Goal: Task Accomplishment & Management: Use online tool/utility

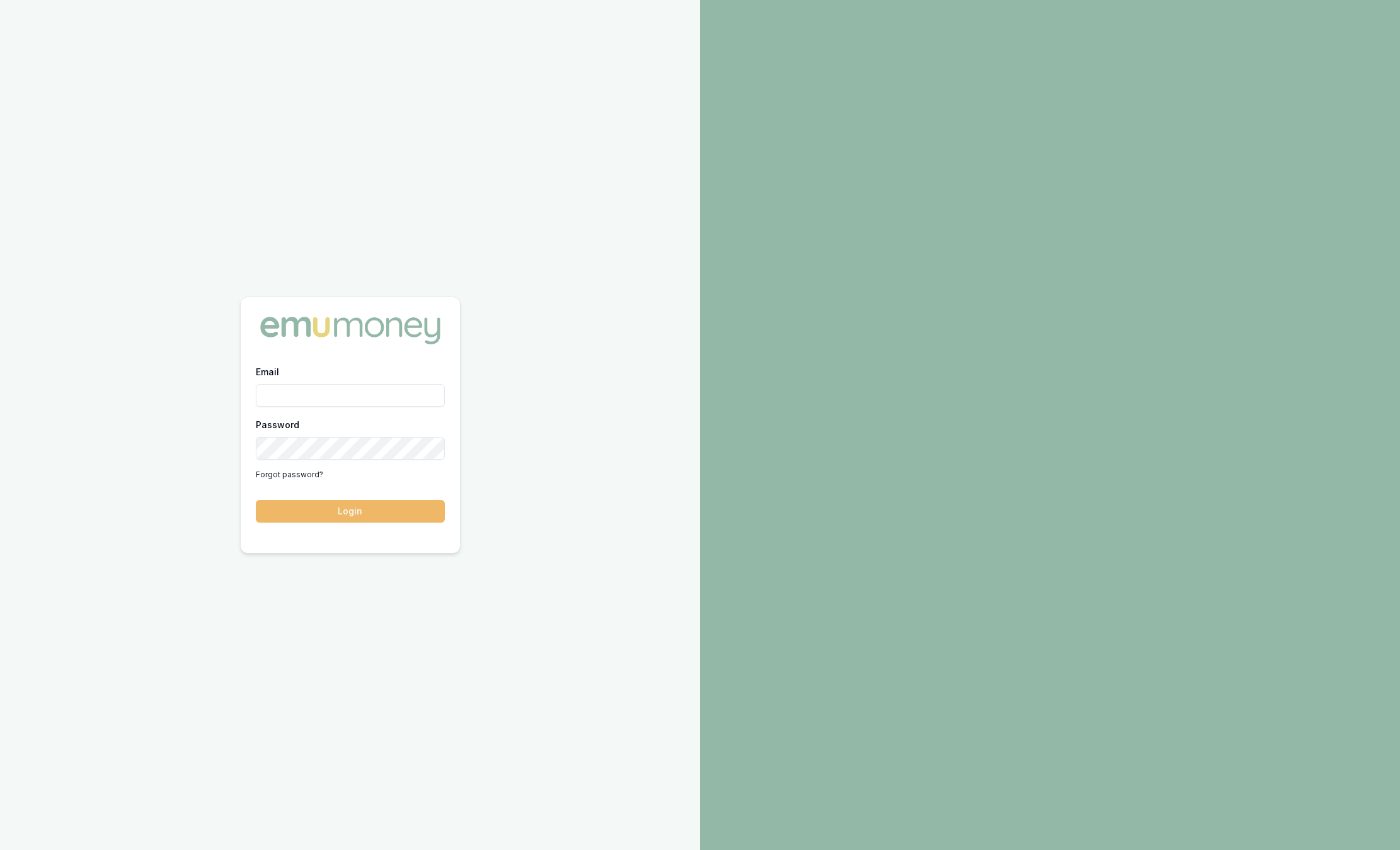
type input "sam.crouch@emumoney.com.au"
click at [369, 514] on button "Login" at bounding box center [350, 511] width 189 height 22
